Goal: Task Accomplishment & Management: Manage account settings

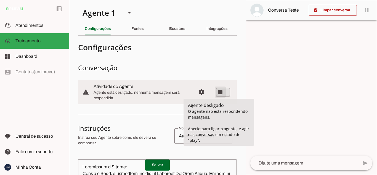
type md-switch "on"
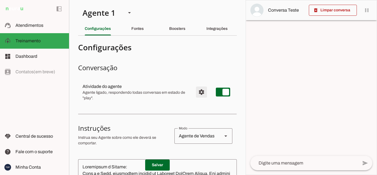
click at [199, 92] on span "Configurações avançadas" at bounding box center [201, 91] width 13 height 13
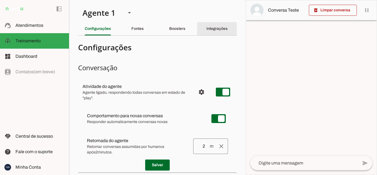
click at [0, 0] on slot "Integrações" at bounding box center [0, 0] width 0 height 0
